Goal: Task Accomplishment & Management: Use online tool/utility

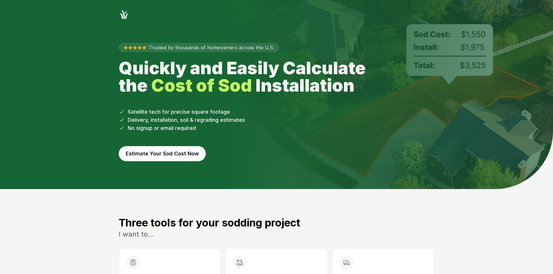
click at [172, 152] on button "Estimate Your Sod Cost Now" at bounding box center [162, 153] width 87 height 15
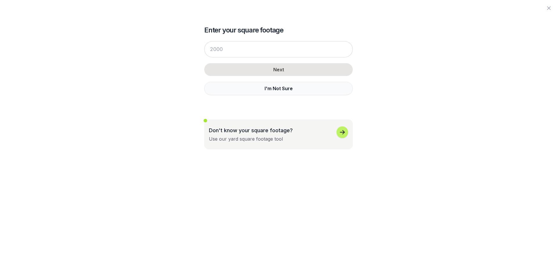
click at [220, 91] on button "I'm Not Sure" at bounding box center [278, 88] width 149 height 13
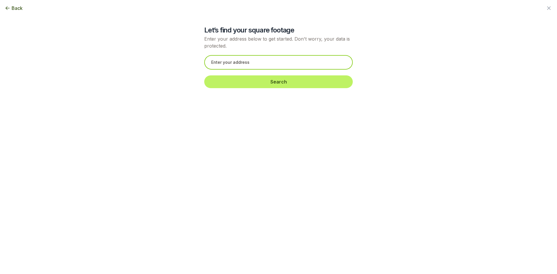
click at [219, 64] on input "text" at bounding box center [278, 62] width 149 height 15
paste input "[STREET_ADDRESS][PERSON_NAME]"
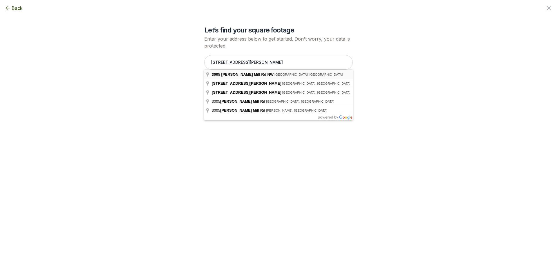
type input "[STREET_ADDRESS][PERSON_NAME]"
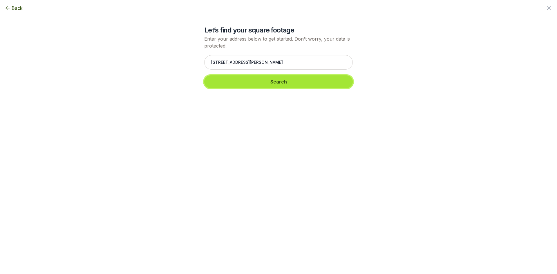
click at [232, 85] on button "Search" at bounding box center [278, 81] width 149 height 13
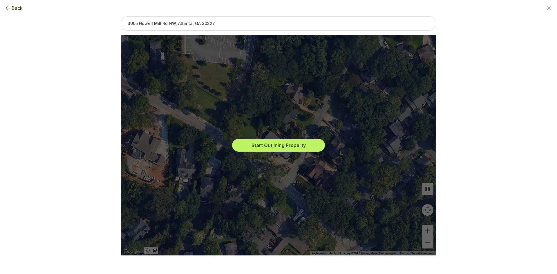
click at [258, 152] on div "Start Outlining Property" at bounding box center [278, 145] width 307 height 221
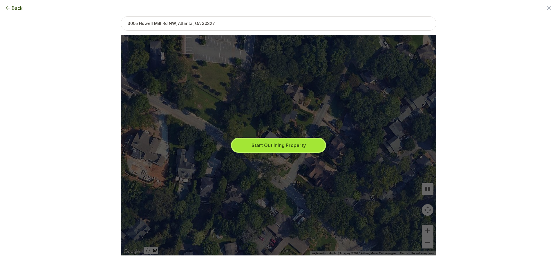
click at [262, 142] on button "Start Outlining Property" at bounding box center [278, 145] width 93 height 13
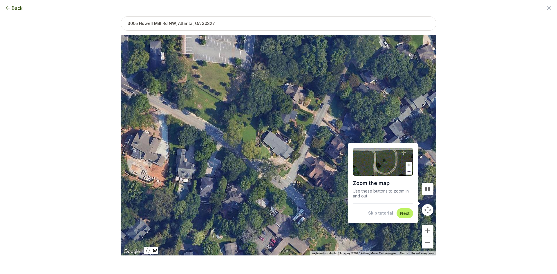
click at [386, 215] on button "Skip tutorial" at bounding box center [380, 213] width 25 height 6
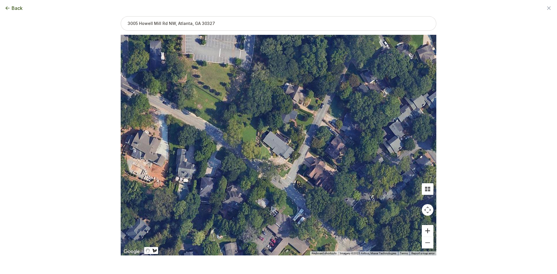
click at [426, 231] on button "Zoom in" at bounding box center [428, 231] width 12 height 12
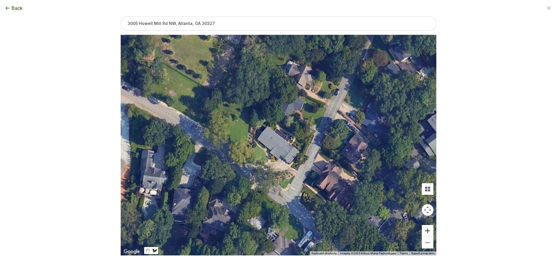
click at [426, 231] on button "Zoom in" at bounding box center [428, 231] width 12 height 12
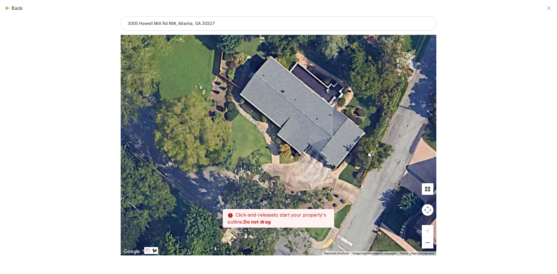
drag, startPoint x: 301, startPoint y: 207, endPoint x: 326, endPoint y: 174, distance: 41.3
click at [326, 174] on div at bounding box center [279, 145] width 316 height 221
click at [273, 163] on div at bounding box center [279, 145] width 316 height 221
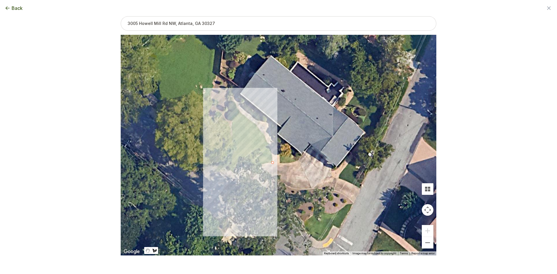
click at [262, 164] on div at bounding box center [279, 145] width 316 height 221
click at [247, 170] on div at bounding box center [279, 145] width 316 height 221
click at [237, 176] on div at bounding box center [279, 145] width 316 height 221
click at [225, 169] on div at bounding box center [279, 145] width 316 height 221
click at [233, 158] on div at bounding box center [279, 145] width 316 height 221
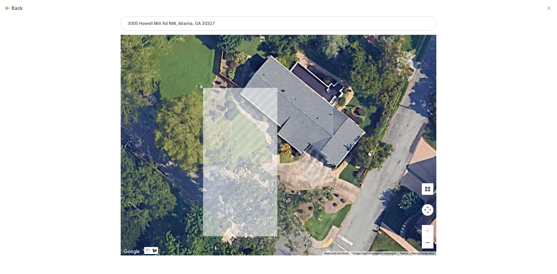
click at [233, 142] on div at bounding box center [279, 145] width 316 height 221
click at [232, 128] on div at bounding box center [279, 145] width 316 height 221
click at [232, 120] on div at bounding box center [279, 145] width 316 height 221
click at [239, 111] on div at bounding box center [279, 145] width 316 height 221
click at [249, 120] on div at bounding box center [279, 145] width 316 height 221
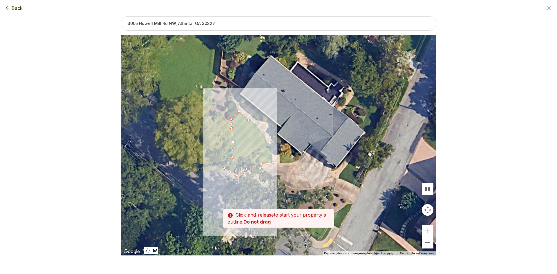
click at [257, 125] on div at bounding box center [279, 145] width 316 height 221
click at [260, 130] on div at bounding box center [279, 145] width 316 height 221
click at [264, 134] on div at bounding box center [279, 145] width 316 height 221
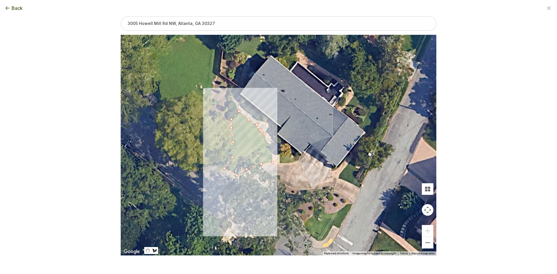
click at [267, 142] on div at bounding box center [279, 145] width 316 height 221
click at [271, 146] on div at bounding box center [279, 145] width 316 height 221
click at [273, 162] on div at bounding box center [279, 145] width 316 height 221
click at [242, 264] on button "Select another area" at bounding box center [239, 265] width 42 height 6
click at [280, 163] on div at bounding box center [279, 145] width 316 height 221
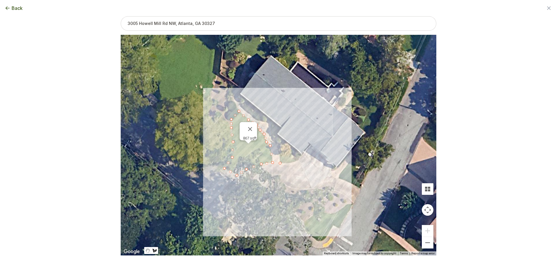
click at [296, 161] on div at bounding box center [279, 145] width 316 height 221
click at [287, 155] on div at bounding box center [279, 145] width 316 height 221
click at [281, 155] on div at bounding box center [279, 145] width 316 height 221
click at [280, 163] on div at bounding box center [279, 145] width 316 height 221
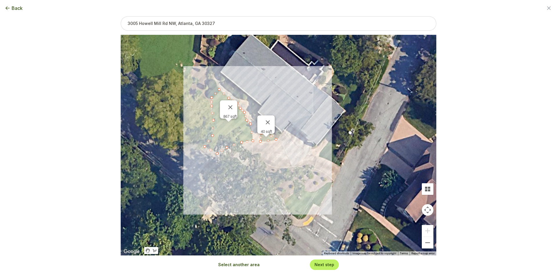
drag, startPoint x: 278, startPoint y: 186, endPoint x: 257, endPoint y: 162, distance: 31.9
click at [257, 162] on div "867 sqft 40 sqft" at bounding box center [279, 145] width 316 height 221
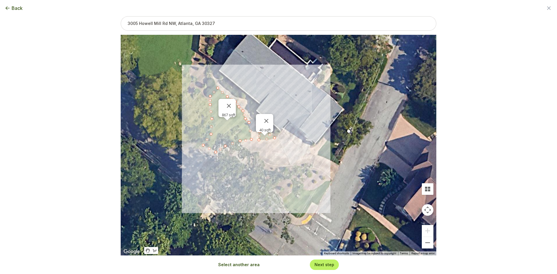
click at [245, 267] on button "Select another area" at bounding box center [239, 265] width 42 height 6
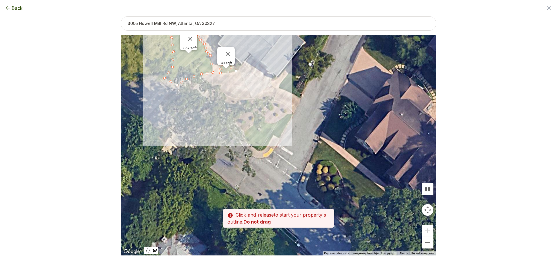
drag, startPoint x: 280, startPoint y: 182, endPoint x: 239, endPoint y: 120, distance: 74.8
click at [239, 111] on div at bounding box center [279, 145] width 316 height 221
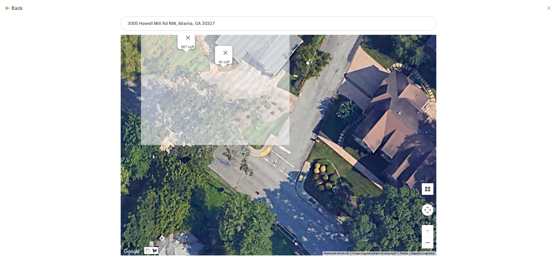
click at [242, 131] on div at bounding box center [279, 145] width 316 height 221
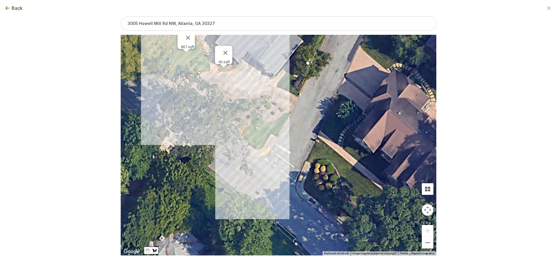
click at [244, 141] on div at bounding box center [279, 145] width 316 height 221
click at [247, 144] on div at bounding box center [279, 145] width 316 height 221
click at [254, 150] on div at bounding box center [279, 145] width 316 height 221
click at [261, 150] on div at bounding box center [279, 145] width 316 height 221
click at [267, 143] on div at bounding box center [279, 145] width 316 height 221
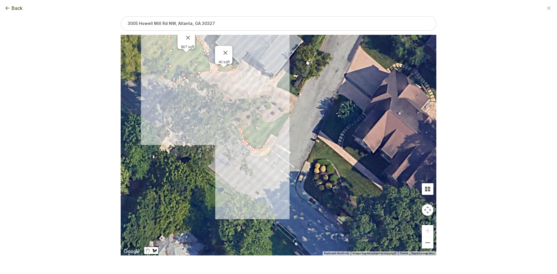
click at [270, 134] on div at bounding box center [279, 145] width 316 height 221
click at [277, 138] on div at bounding box center [279, 145] width 316 height 221
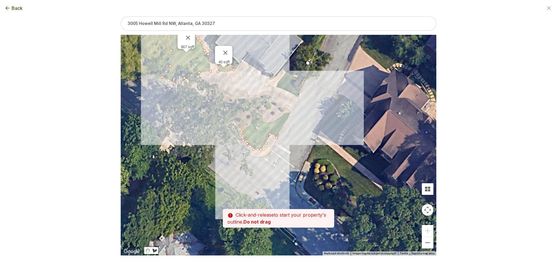
click at [290, 113] on div at bounding box center [279, 145] width 316 height 221
click at [284, 113] on div at bounding box center [279, 145] width 316 height 221
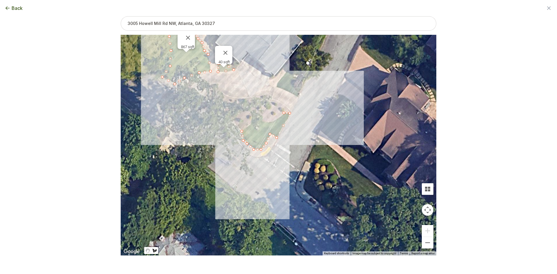
click at [280, 118] on div at bounding box center [279, 145] width 316 height 221
click at [273, 122] on div at bounding box center [279, 145] width 316 height 221
click at [267, 123] on div at bounding box center [279, 145] width 316 height 221
click at [258, 121] on div at bounding box center [279, 145] width 316 height 221
click at [252, 124] on div at bounding box center [279, 145] width 316 height 221
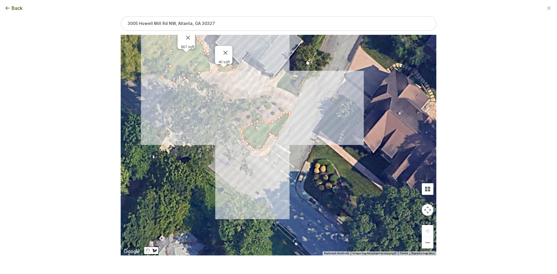
click at [245, 129] on div at bounding box center [279, 145] width 316 height 221
click at [241, 131] on div at bounding box center [279, 145] width 316 height 221
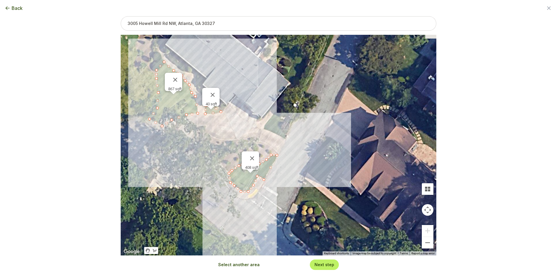
drag, startPoint x: 242, startPoint y: 111, endPoint x: 228, endPoint y: 156, distance: 47.4
click at [228, 156] on div "867 sqft 40 sqft 408 sqft" at bounding box center [279, 145] width 316 height 221
click at [230, 265] on button "Select another area" at bounding box center [239, 265] width 42 height 6
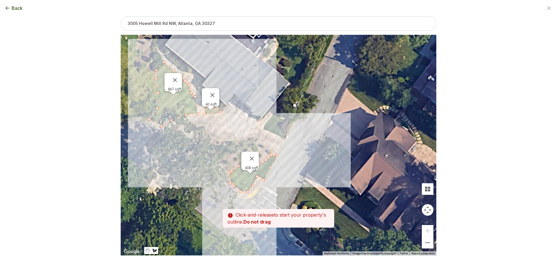
click at [264, 130] on div at bounding box center [279, 145] width 316 height 221
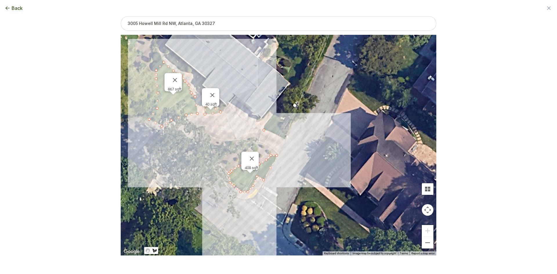
click at [269, 131] on div at bounding box center [279, 145] width 316 height 221
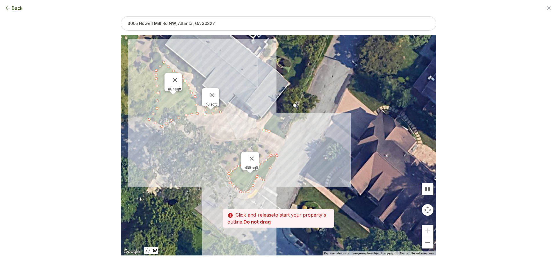
click at [277, 134] on div at bounding box center [279, 145] width 316 height 221
click at [285, 139] on div at bounding box center [279, 145] width 316 height 221
drag, startPoint x: 287, startPoint y: 132, endPoint x: 285, endPoint y: 128, distance: 4.3
click at [287, 132] on div at bounding box center [279, 145] width 316 height 221
click at [282, 120] on div at bounding box center [279, 145] width 316 height 221
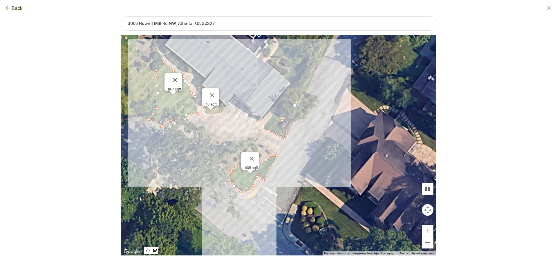
click at [283, 108] on div at bounding box center [279, 145] width 316 height 221
click at [280, 106] on div at bounding box center [279, 145] width 316 height 221
click at [270, 119] on div at bounding box center [279, 145] width 316 height 221
click at [264, 127] on div at bounding box center [279, 145] width 316 height 221
click at [263, 131] on div at bounding box center [279, 145] width 316 height 221
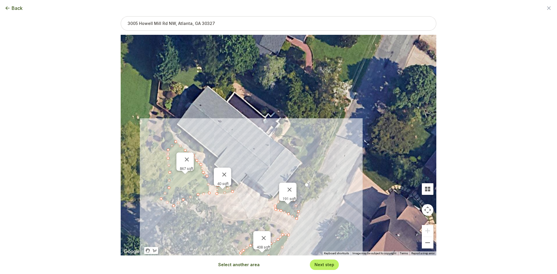
drag, startPoint x: 251, startPoint y: 102, endPoint x: 263, endPoint y: 180, distance: 79.0
click at [263, 180] on div "867 sqft 40 sqft 408 sqft 191 sqft" at bounding box center [279, 145] width 316 height 221
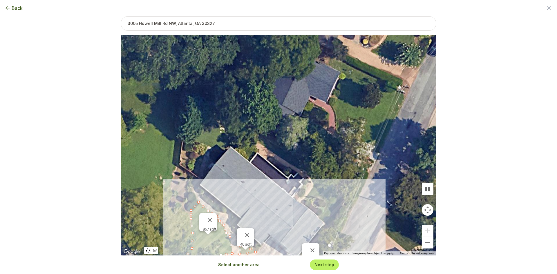
drag, startPoint x: 249, startPoint y: 144, endPoint x: 272, endPoint y: 195, distance: 56.5
click at [272, 195] on div "867 sqft 40 sqft 408 sqft 191 sqft" at bounding box center [279, 145] width 316 height 221
click at [244, 267] on button "Select another area" at bounding box center [239, 265] width 42 height 6
drag, startPoint x: 224, startPoint y: 154, endPoint x: 217, endPoint y: 148, distance: 9.4
click at [224, 154] on div at bounding box center [279, 145] width 316 height 221
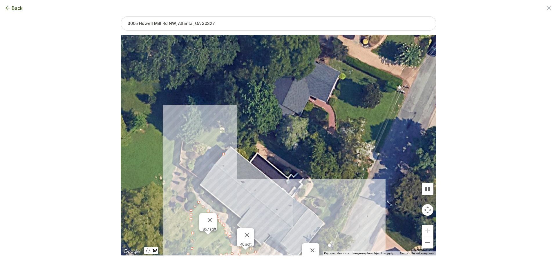
click at [194, 141] on div at bounding box center [279, 145] width 316 height 221
click at [199, 130] on div at bounding box center [279, 145] width 316 height 221
click at [207, 121] on div at bounding box center [279, 145] width 316 height 221
click at [228, 119] on div at bounding box center [279, 145] width 316 height 221
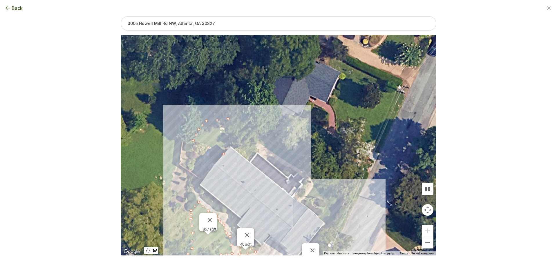
click at [255, 134] on div at bounding box center [279, 145] width 316 height 221
click at [289, 152] on div at bounding box center [279, 145] width 316 height 221
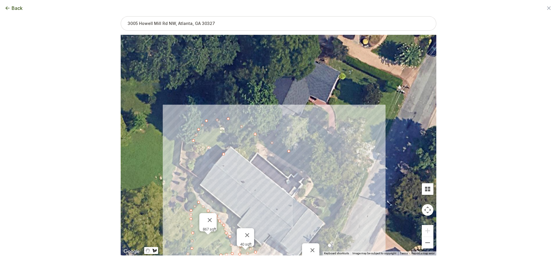
click at [317, 168] on div at bounding box center [279, 145] width 316 height 221
click at [339, 195] on div at bounding box center [279, 145] width 316 height 221
click at [344, 207] on div at bounding box center [279, 145] width 316 height 221
click at [332, 225] on div at bounding box center [279, 145] width 316 height 221
click at [321, 219] on div at bounding box center [279, 145] width 316 height 221
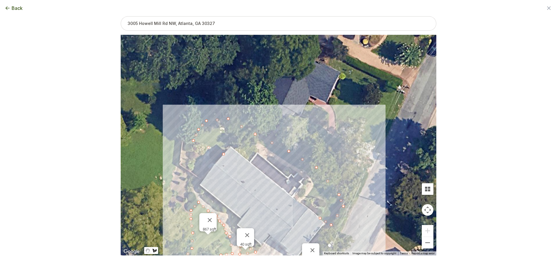
click at [328, 204] on div at bounding box center [279, 145] width 316 height 221
click at [317, 197] on div at bounding box center [279, 145] width 316 height 221
click at [310, 196] on div at bounding box center [279, 145] width 316 height 221
click at [315, 186] on div at bounding box center [279, 145] width 316 height 221
click at [312, 177] on div at bounding box center [279, 145] width 316 height 221
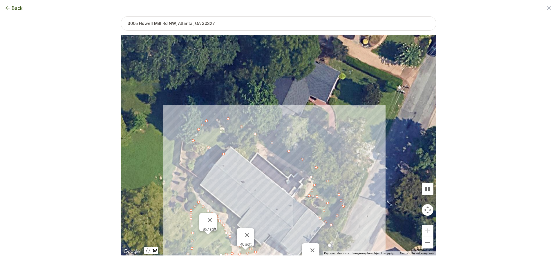
click at [295, 168] on div at bounding box center [279, 145] width 316 height 221
click at [256, 142] on div at bounding box center [279, 145] width 316 height 221
click at [247, 147] on div at bounding box center [279, 145] width 316 height 221
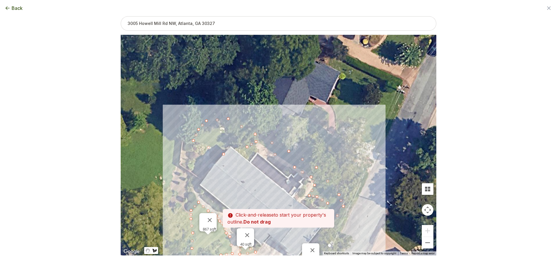
click at [240, 151] on div at bounding box center [279, 145] width 316 height 221
click at [231, 146] on div at bounding box center [279, 145] width 316 height 221
click at [222, 154] on div at bounding box center [279, 145] width 316 height 221
type input "2941"
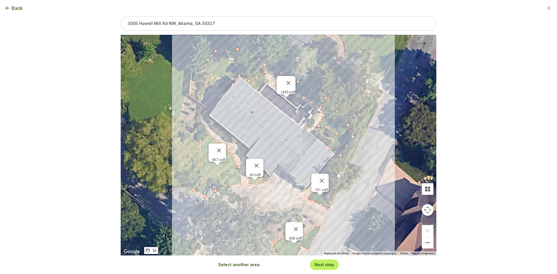
drag, startPoint x: 229, startPoint y: 184, endPoint x: 238, endPoint y: 113, distance: 71.2
click at [238, 113] on div "867 sqft 40 sqft 408 sqft 191 sqft 1435 sqft" at bounding box center [279, 145] width 316 height 221
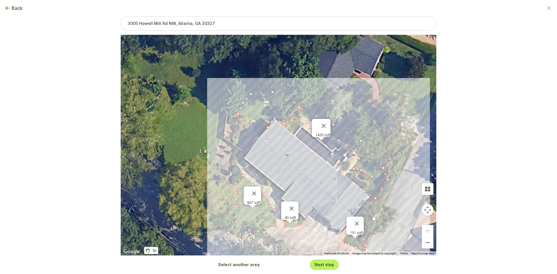
drag, startPoint x: 255, startPoint y: 135, endPoint x: 291, endPoint y: 179, distance: 56.7
click at [291, 179] on div "867 sqft 40 sqft 408 sqft 191 sqft 1435 sqft" at bounding box center [279, 145] width 316 height 221
